Goal: Information Seeking & Learning: Learn about a topic

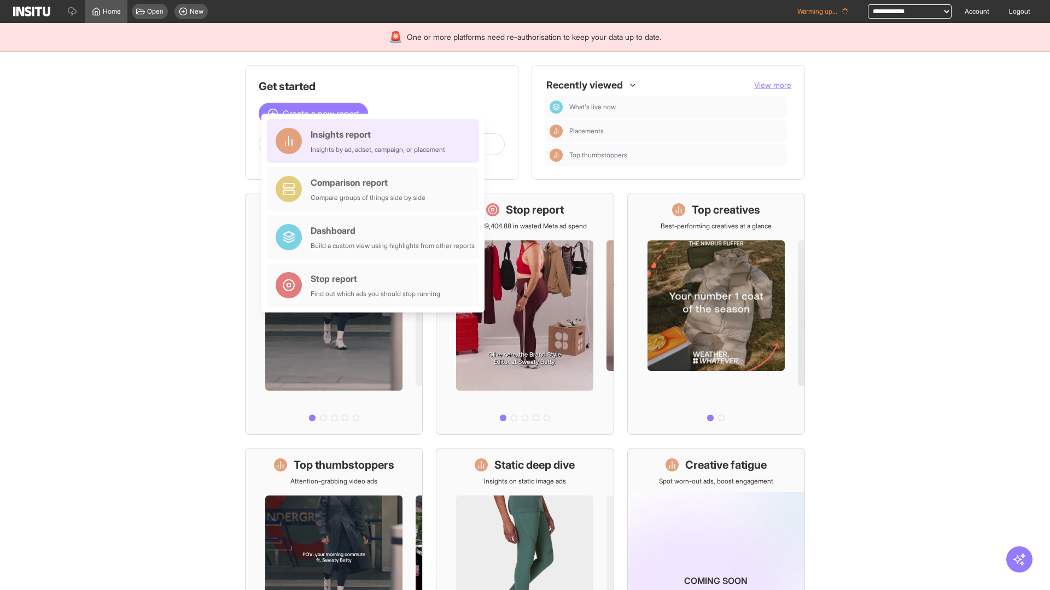
click at [376, 141] on div "Insights report Insights by ad, adset, campaign, or placement" at bounding box center [377, 141] width 134 height 26
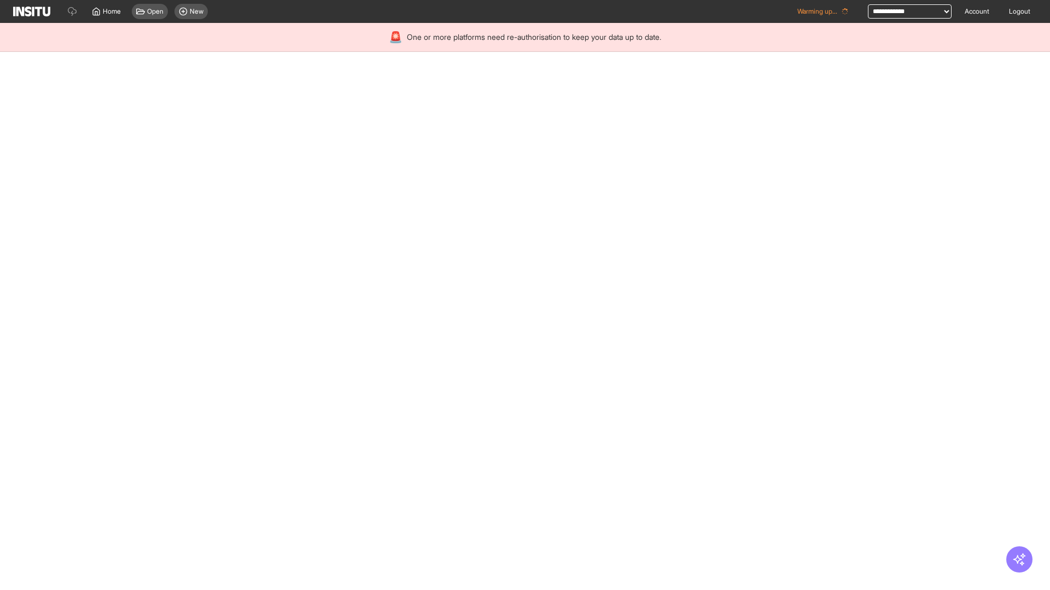
select select "**"
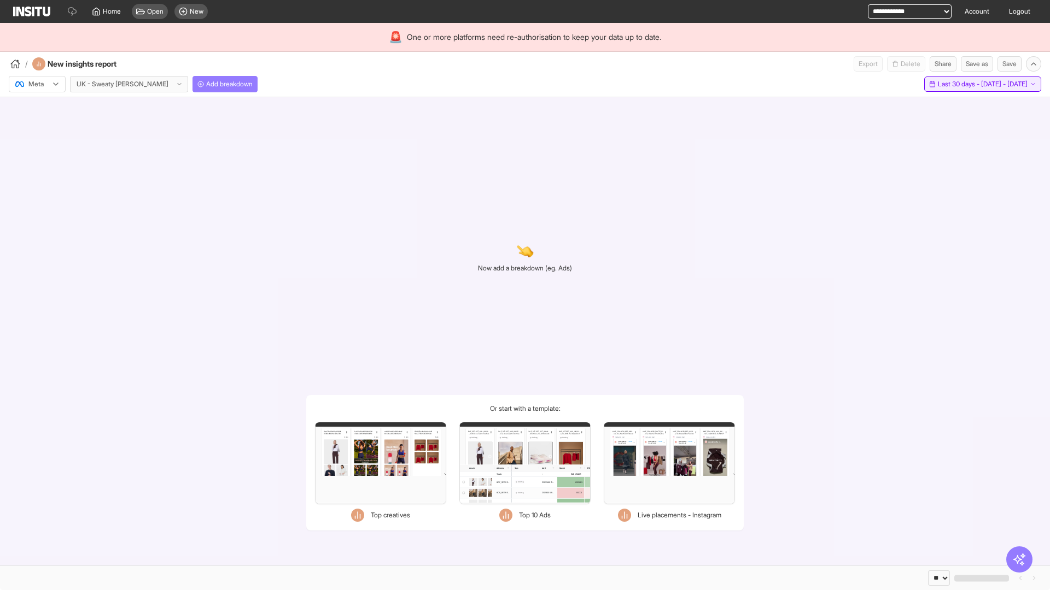
click at [957, 84] on span "Last 30 days - [DATE] - [DATE]" at bounding box center [983, 84] width 90 height 9
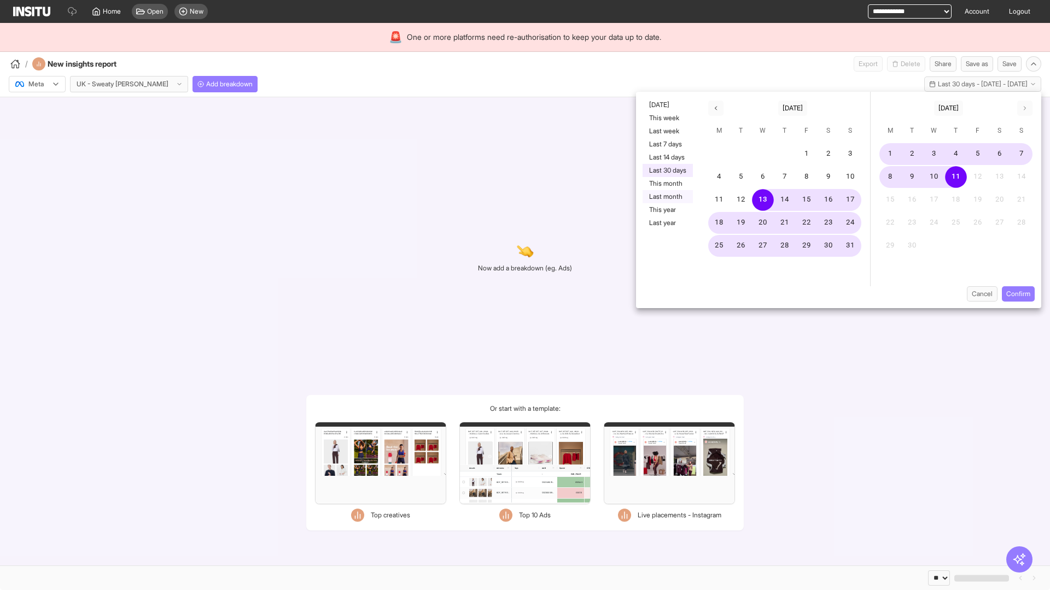
click at [666, 197] on button "Last month" at bounding box center [667, 196] width 50 height 13
